Goal: Task Accomplishment & Management: Manage account settings

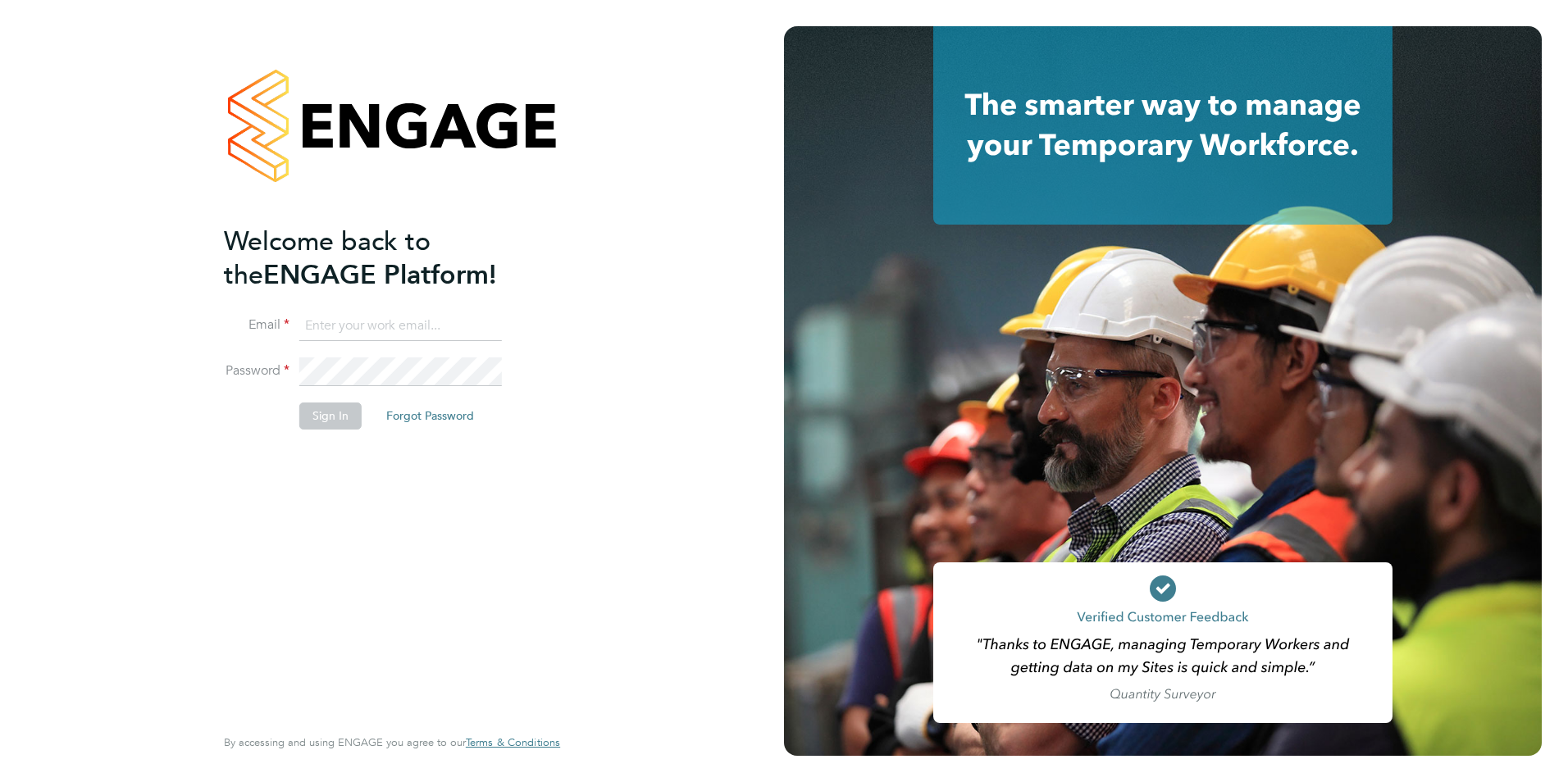
type input "[PERSON_NAME][EMAIL_ADDRESS][PERSON_NAME][DOMAIN_NAME]"
drag, startPoint x: 454, startPoint y: 445, endPoint x: 413, endPoint y: 454, distance: 42.0
click at [452, 452] on div "Welcome back to the ENGAGE Platform! Email [PERSON_NAME][EMAIL_ADDRESS][PERSON_…" at bounding box center [383, 473] width 320 height 497
click at [329, 411] on button "Sign In" at bounding box center [330, 416] width 62 height 27
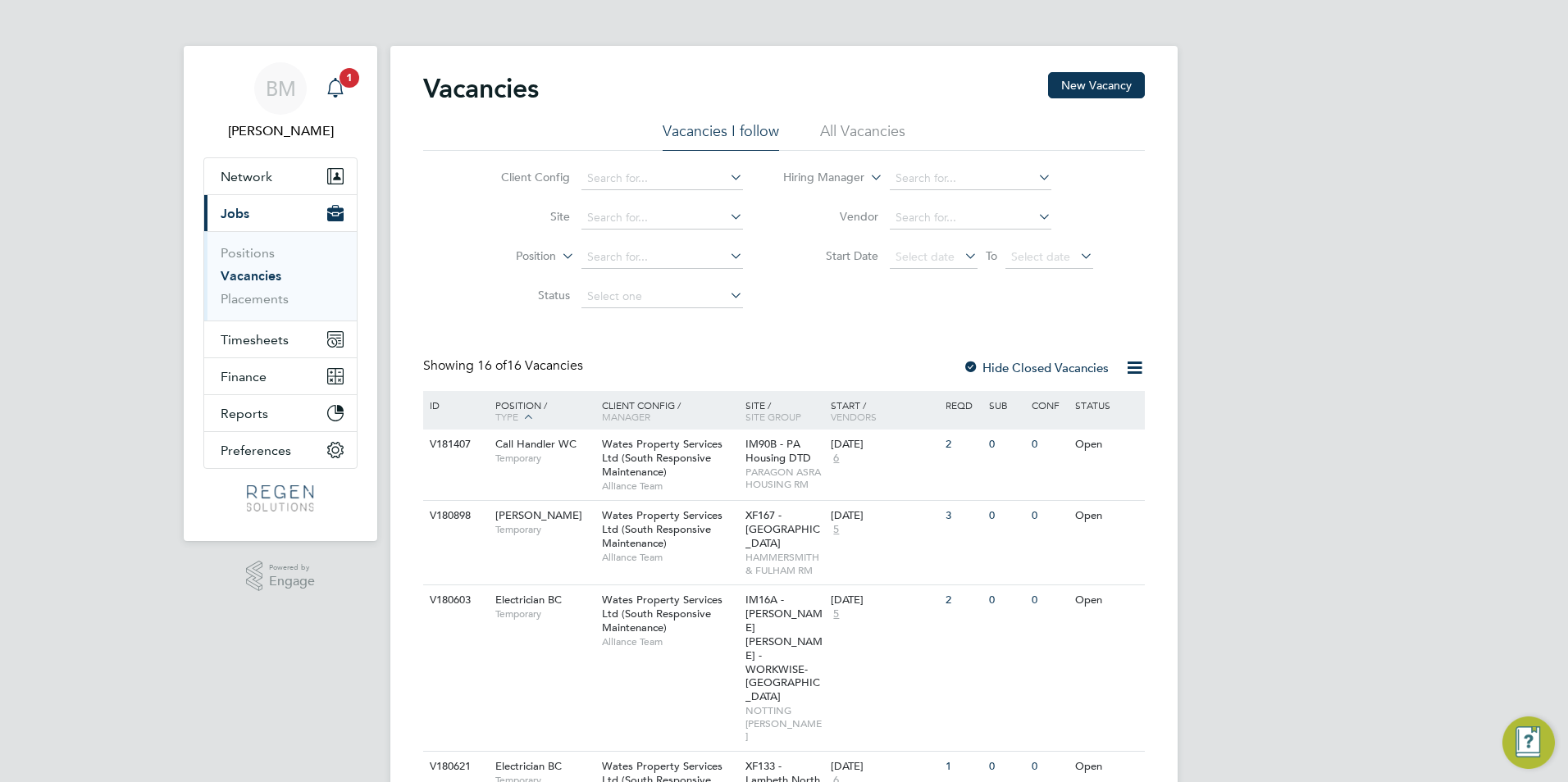
click at [339, 84] on app-badge "1" at bounding box center [349, 76] width 20 height 16
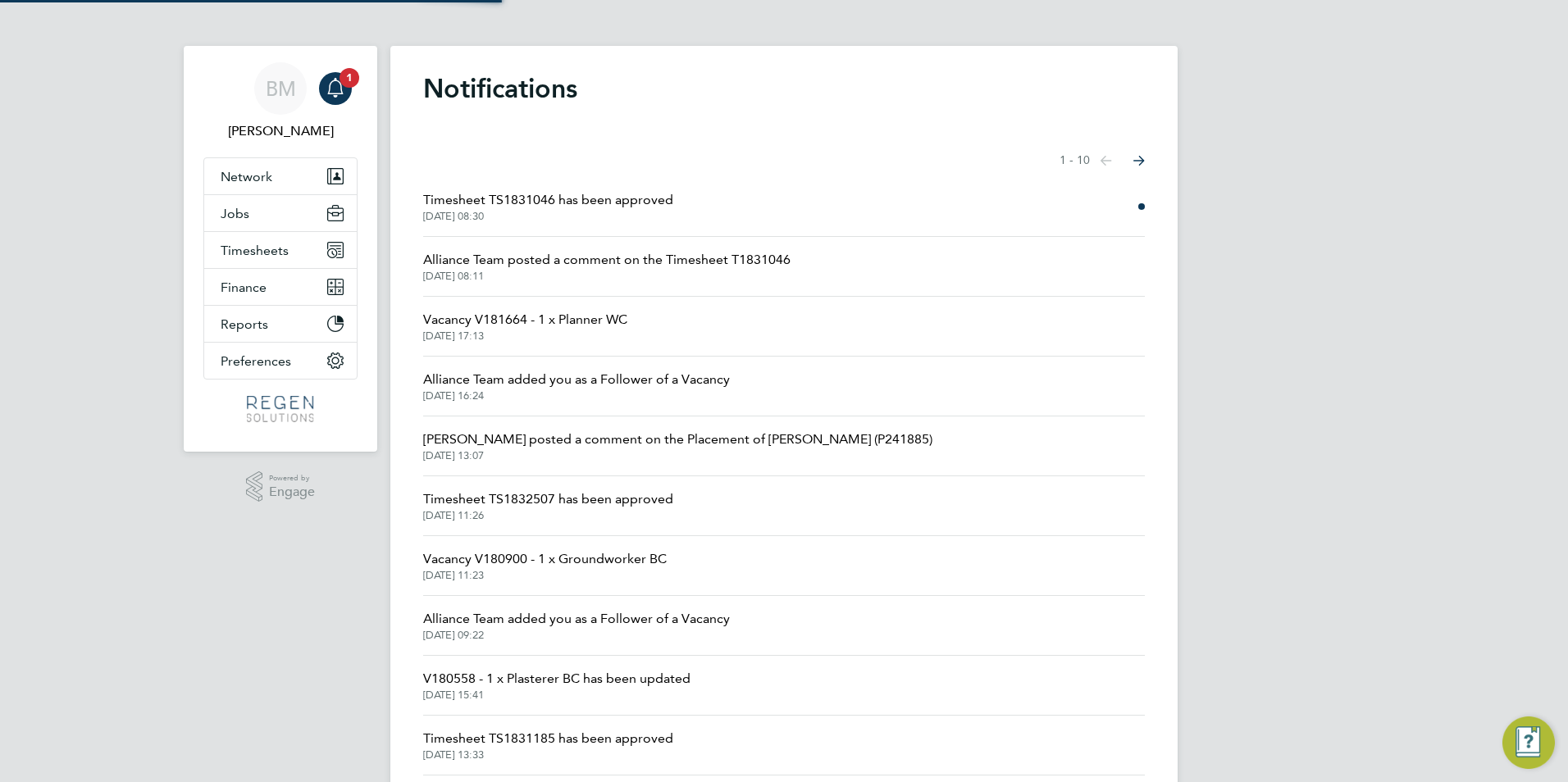
click at [588, 212] on span "[DATE] 08:30" at bounding box center [548, 217] width 250 height 13
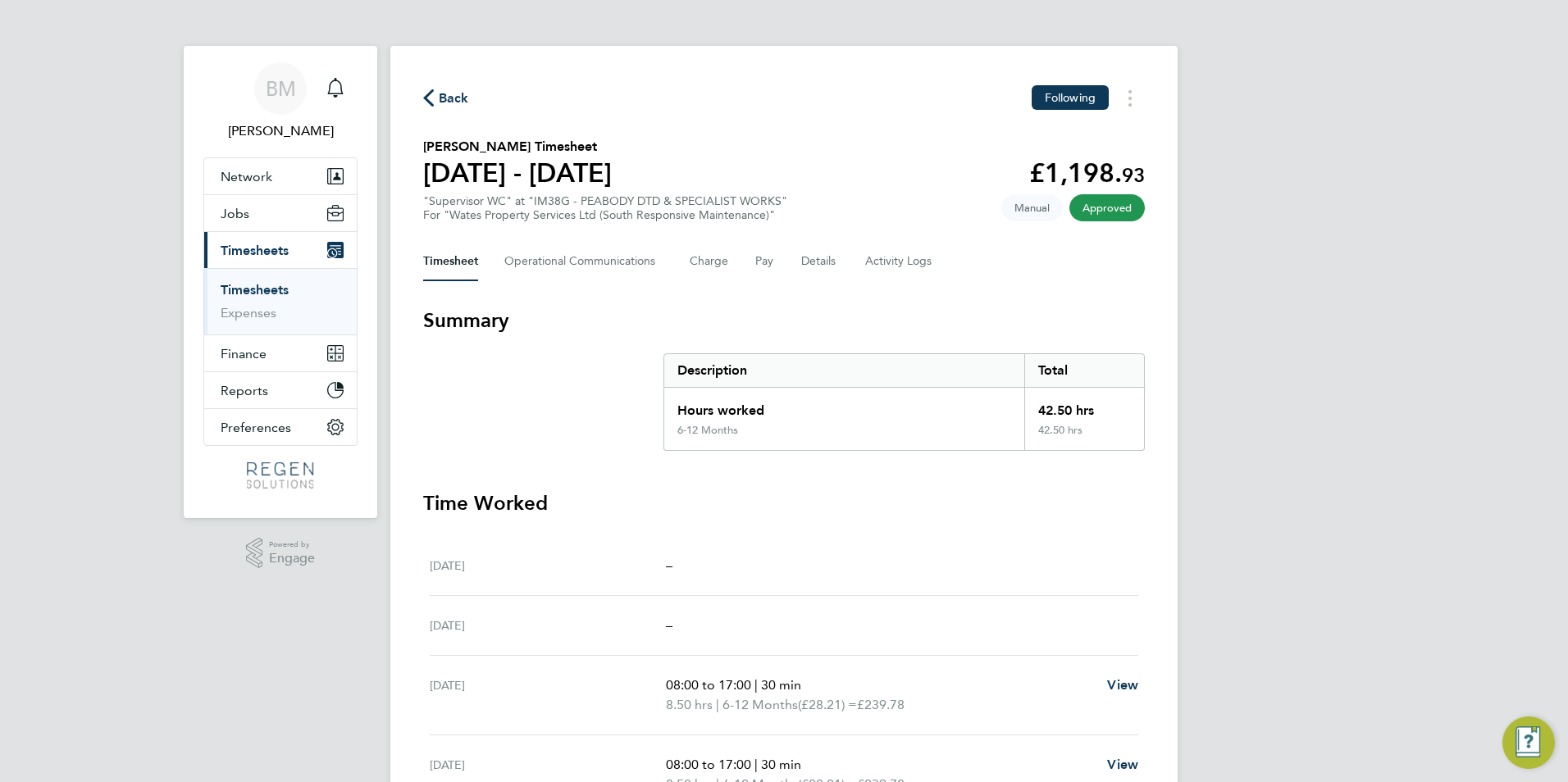
click at [238, 280] on ul "Timesheets Expenses" at bounding box center [281, 302] width 153 height 66
click at [238, 299] on li "Timesheets" at bounding box center [282, 293] width 123 height 23
drag, startPoint x: 238, startPoint y: 299, endPoint x: 241, endPoint y: 282, distance: 17.3
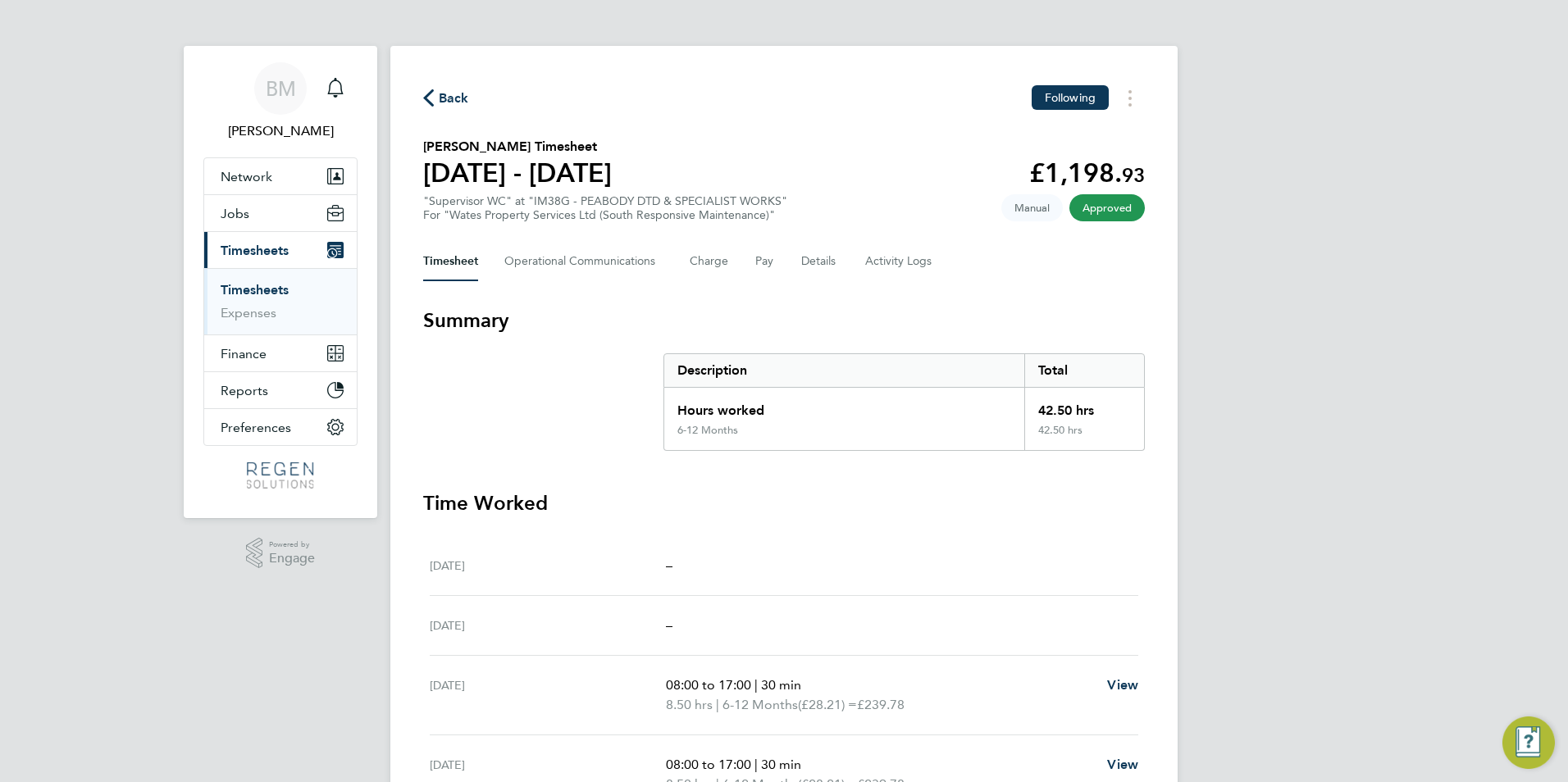
click at [241, 282] on link "Timesheets" at bounding box center [254, 289] width 68 height 16
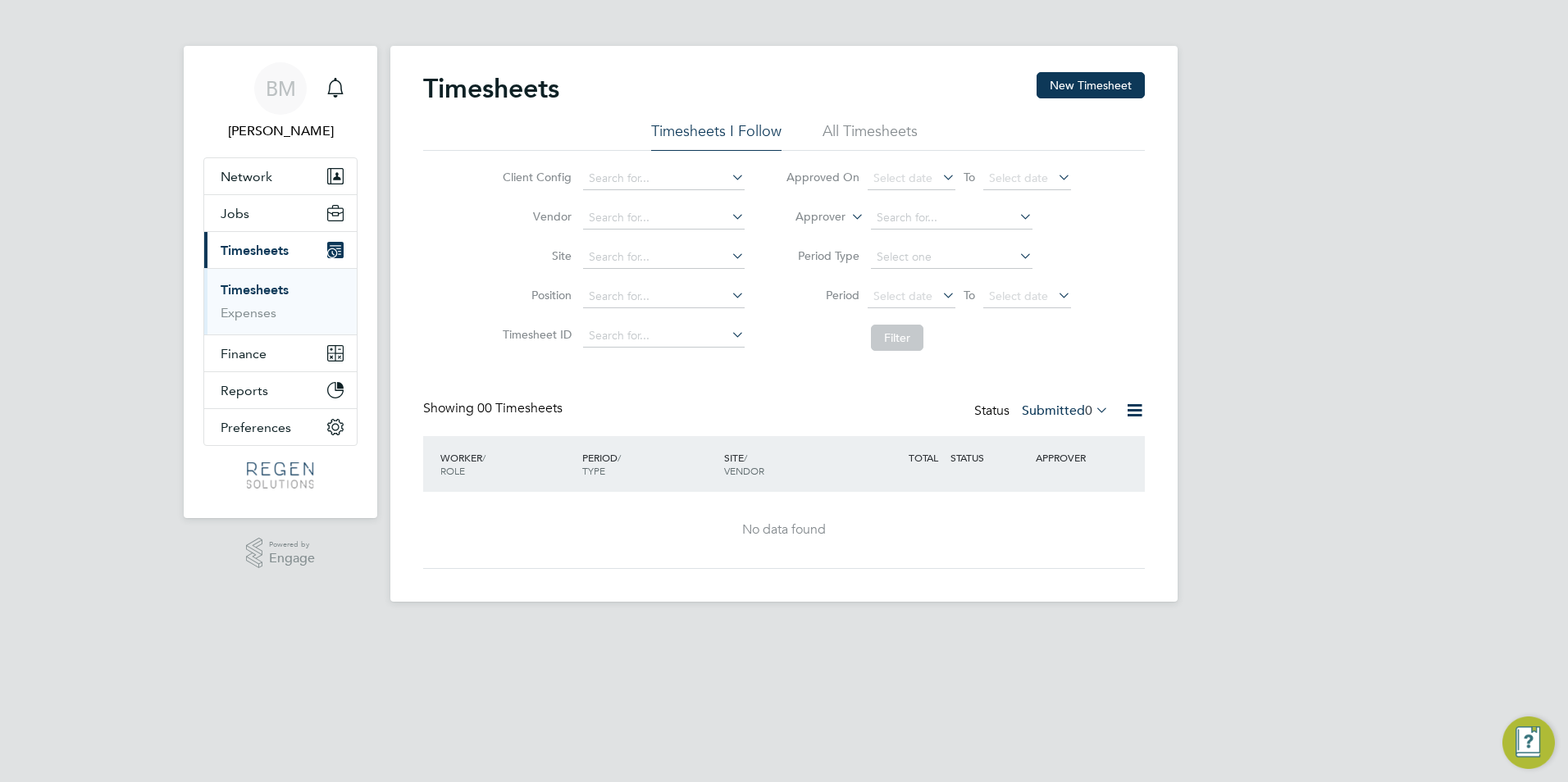
click at [1085, 411] on span "0" at bounding box center [1088, 411] width 7 height 17
click at [1077, 507] on li "Approved" at bounding box center [1049, 509] width 76 height 23
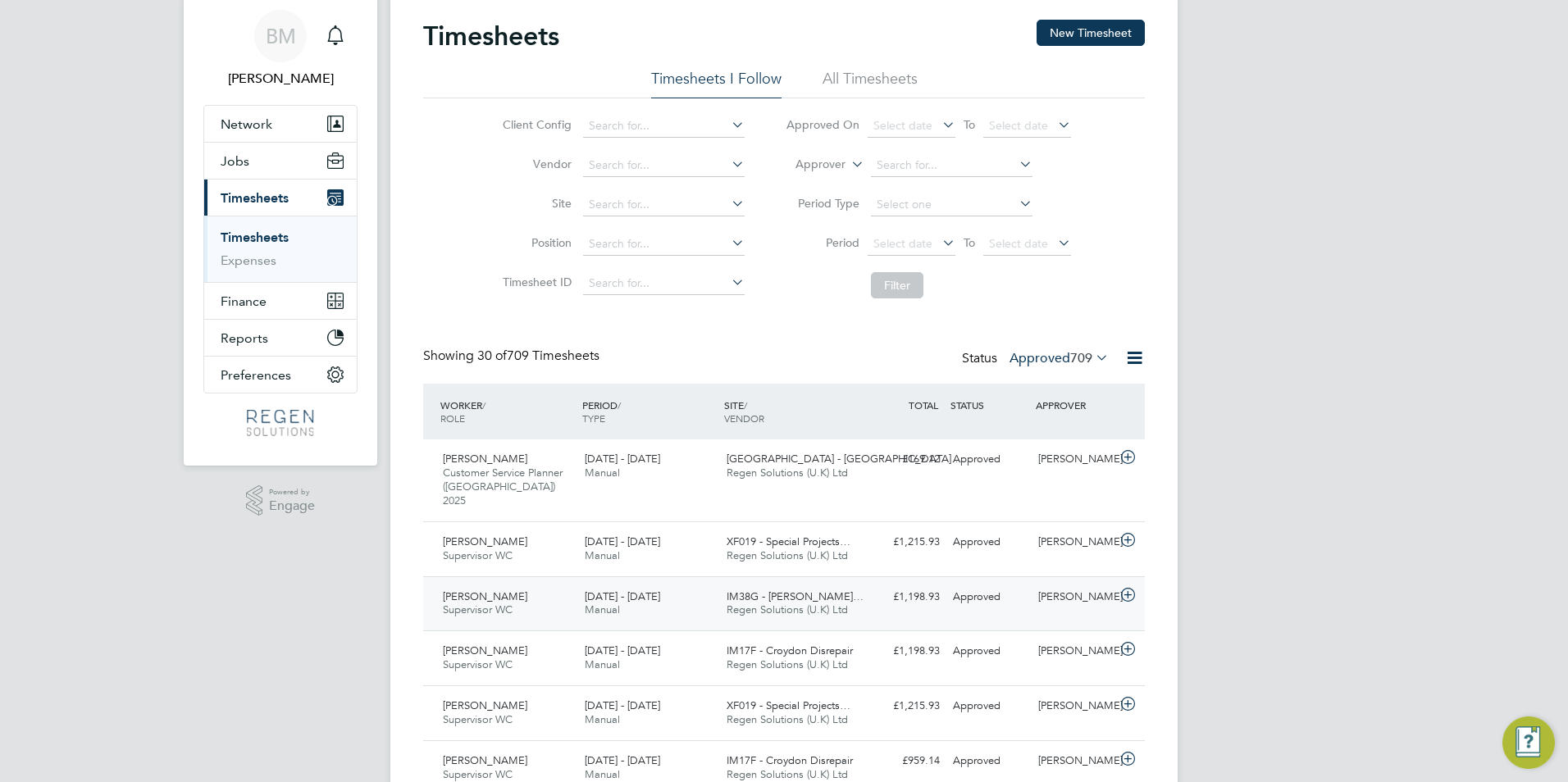
click at [491, 589] on span "Radu Budeanu" at bounding box center [486, 596] width 85 height 14
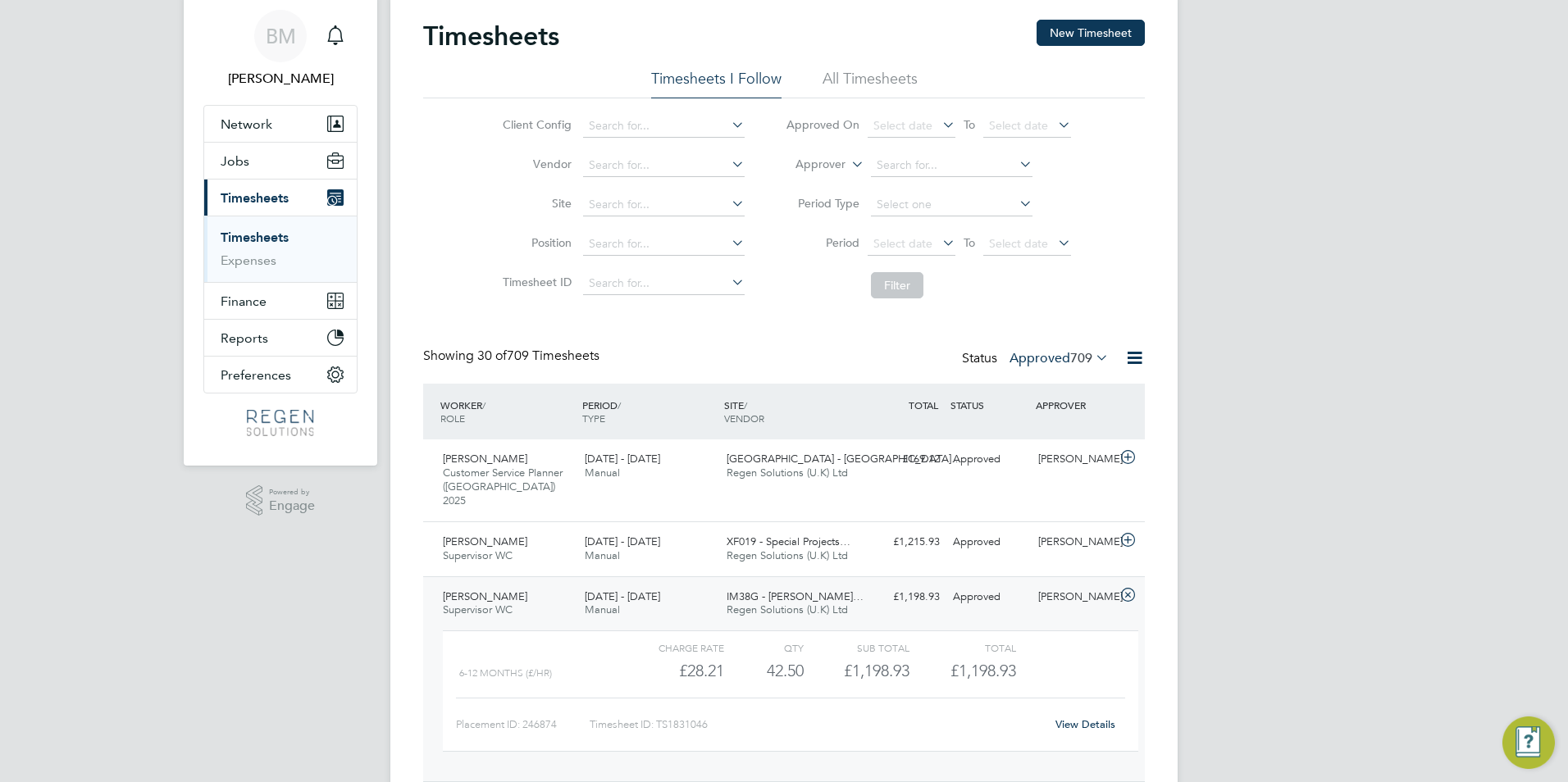
click at [531, 588] on div "Radu Budeanu Supervisor WC 20 - 26 Sep 2025" at bounding box center [507, 603] width 142 height 41
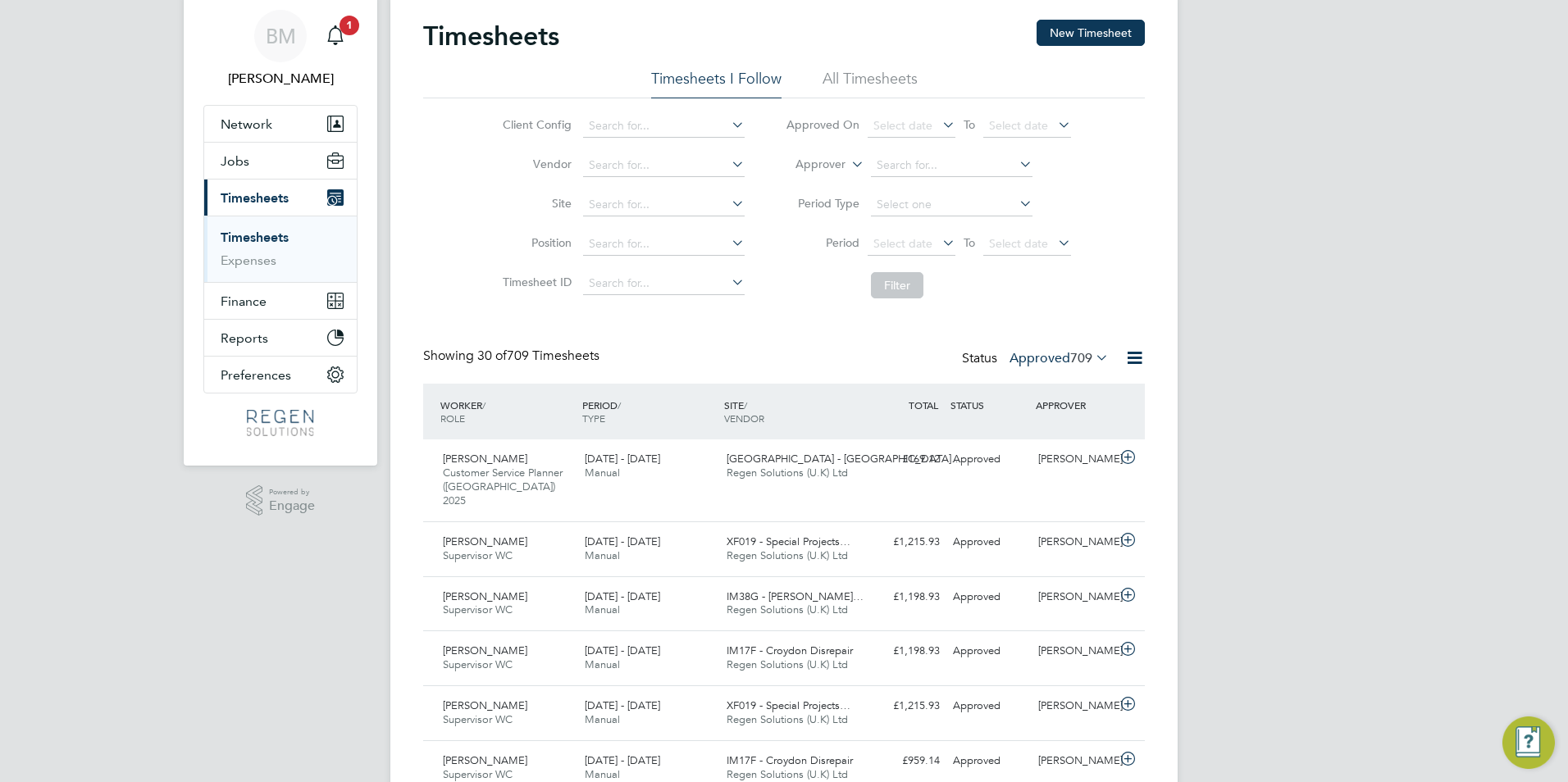
scroll to position [8, 8]
click at [235, 163] on span "Jobs" at bounding box center [234, 160] width 29 height 16
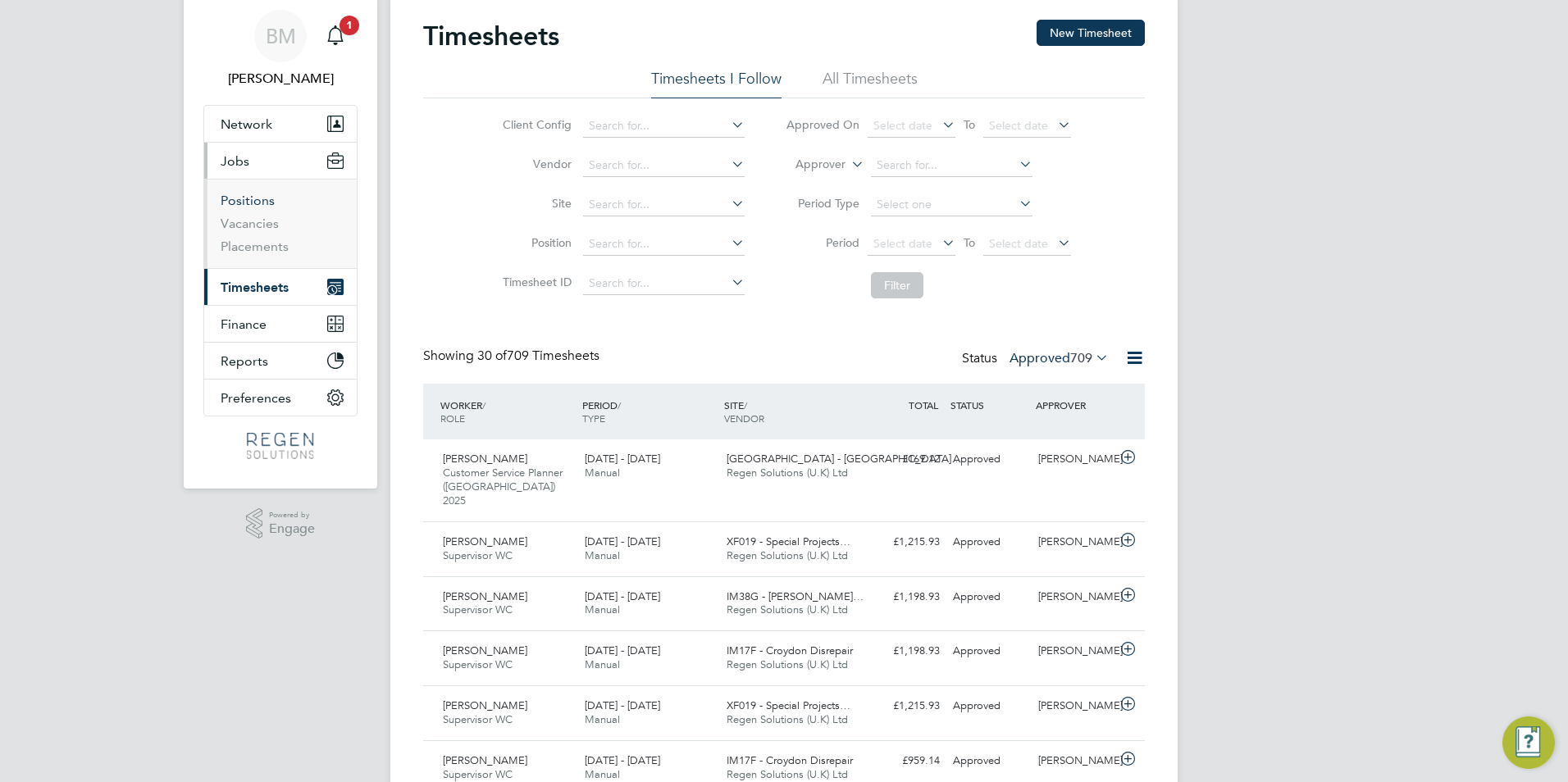
click at [253, 203] on link "Positions" at bounding box center [247, 200] width 54 height 16
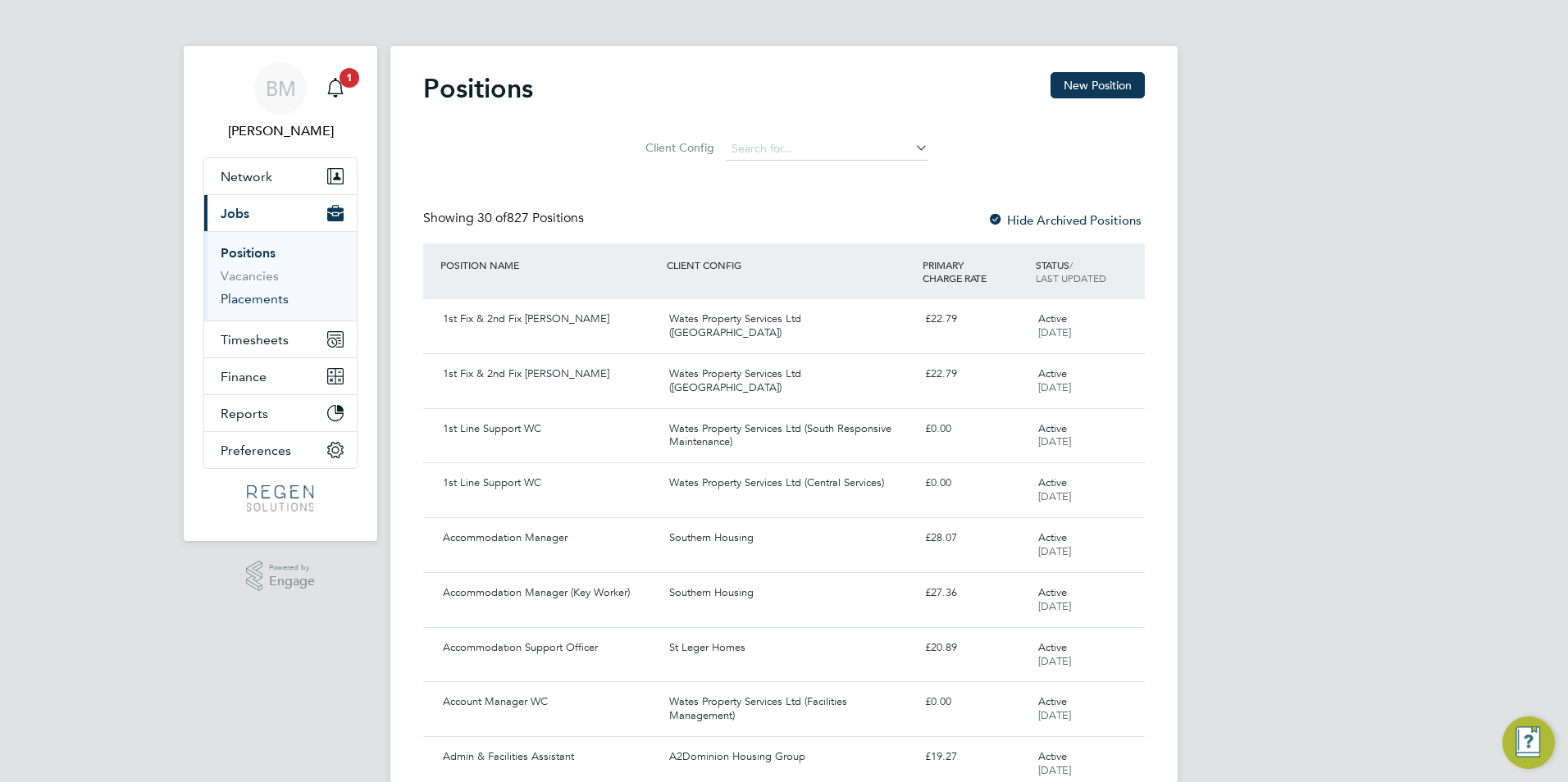
click at [264, 293] on link "Placements" at bounding box center [254, 298] width 68 height 16
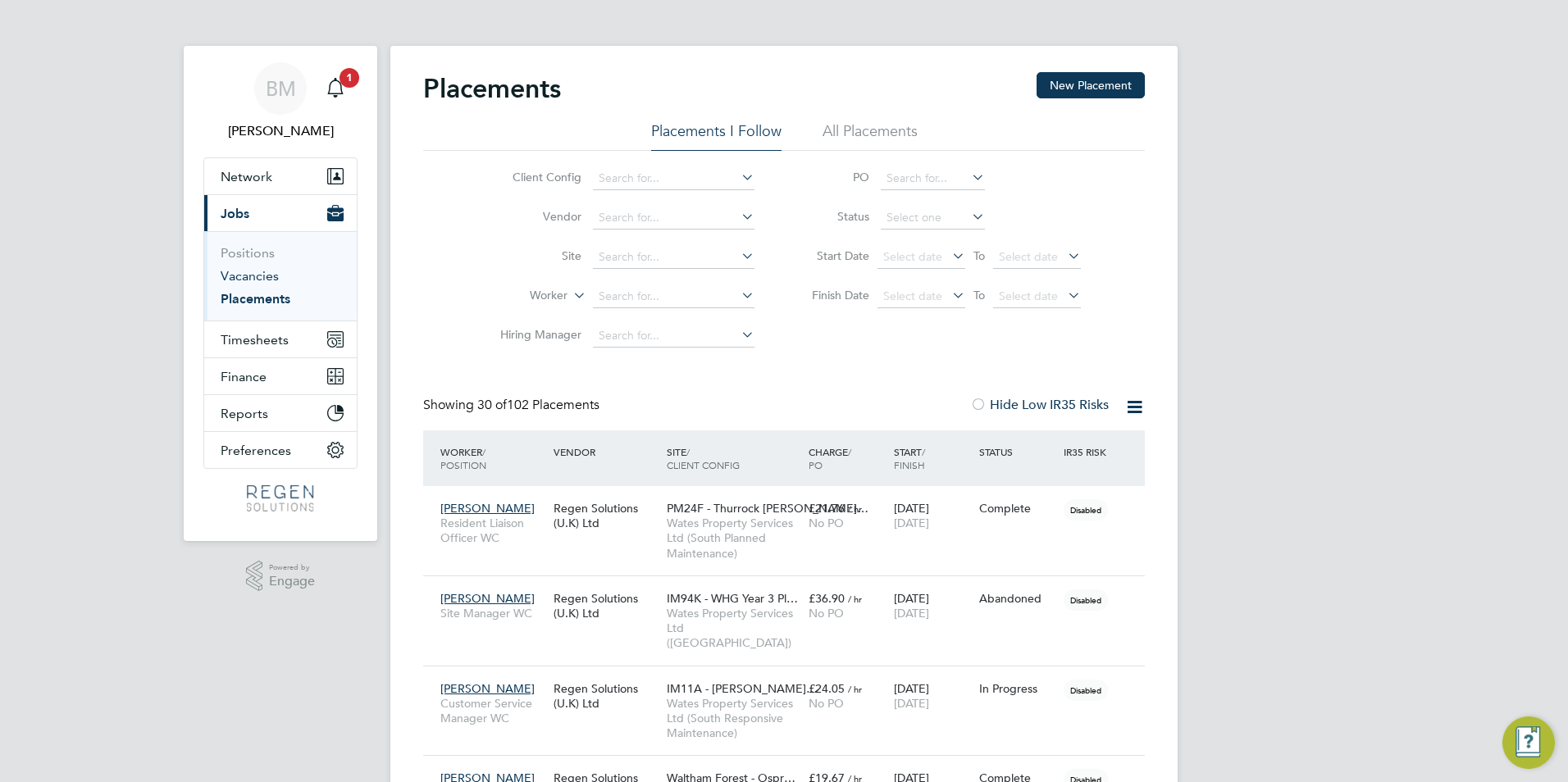
click at [245, 280] on link "Vacancies" at bounding box center [249, 276] width 58 height 16
